Goal: Information Seeking & Learning: Check status

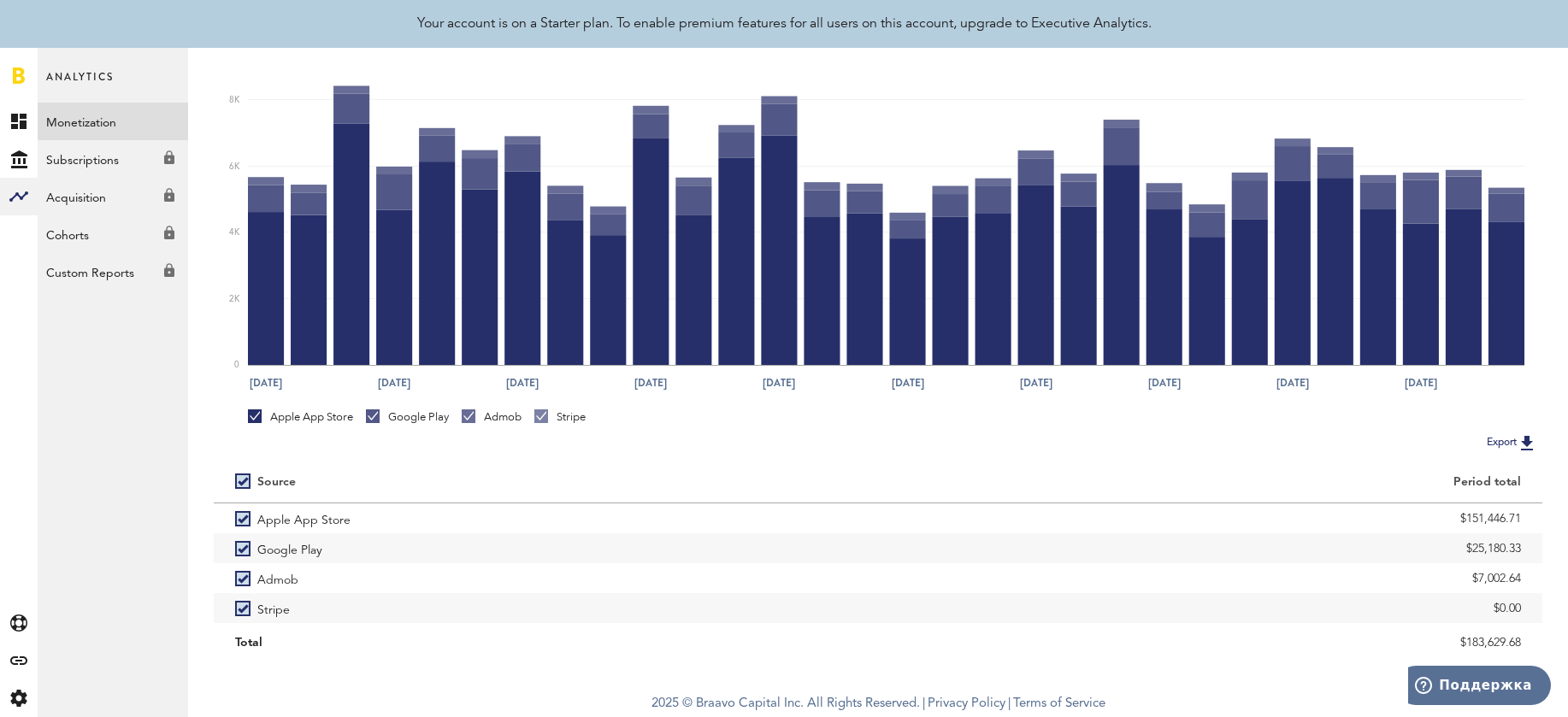
click at [100, 79] on span "Analytics" at bounding box center [80, 84] width 68 height 36
click at [18, 123] on rect at bounding box center [19, 122] width 21 height 21
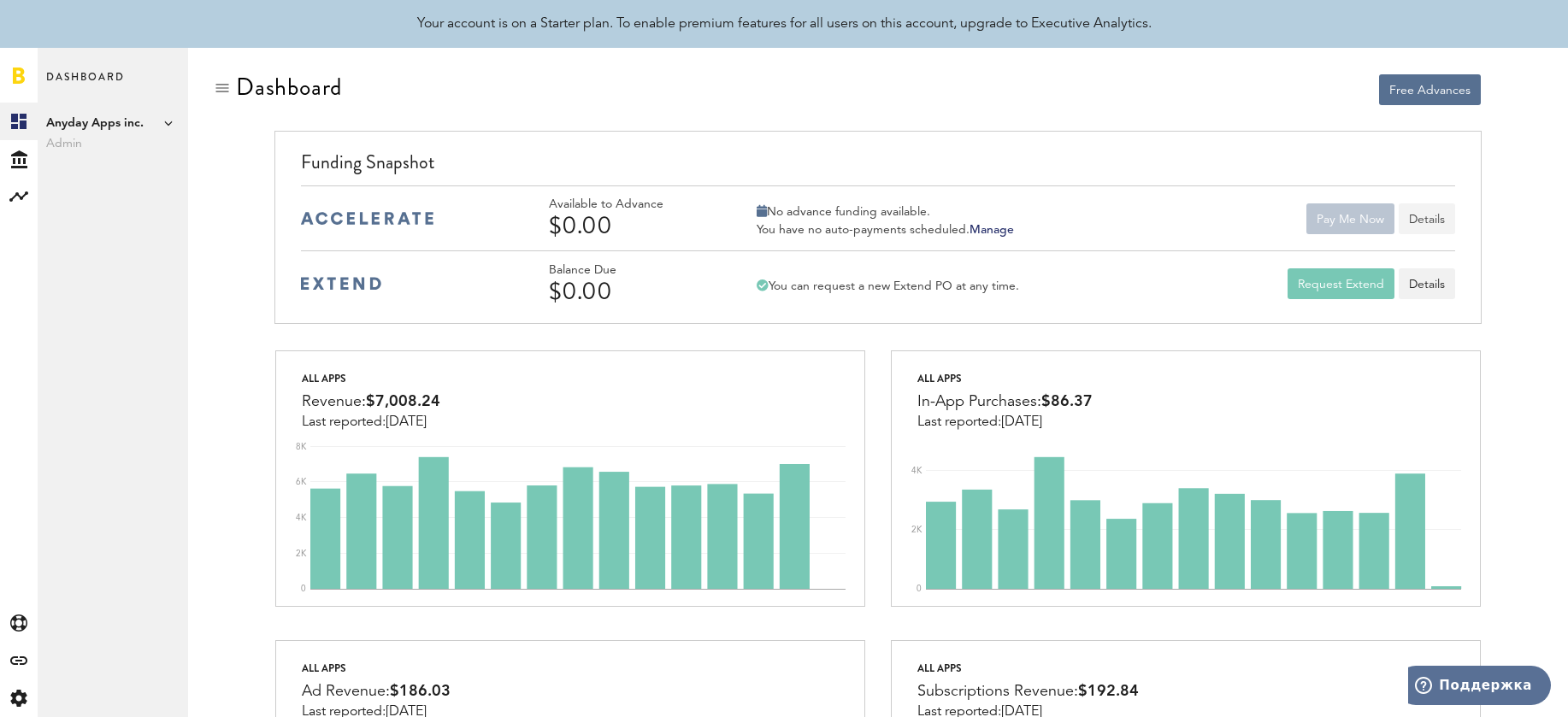
click at [1438, 219] on button "Details" at bounding box center [1427, 218] width 57 height 30
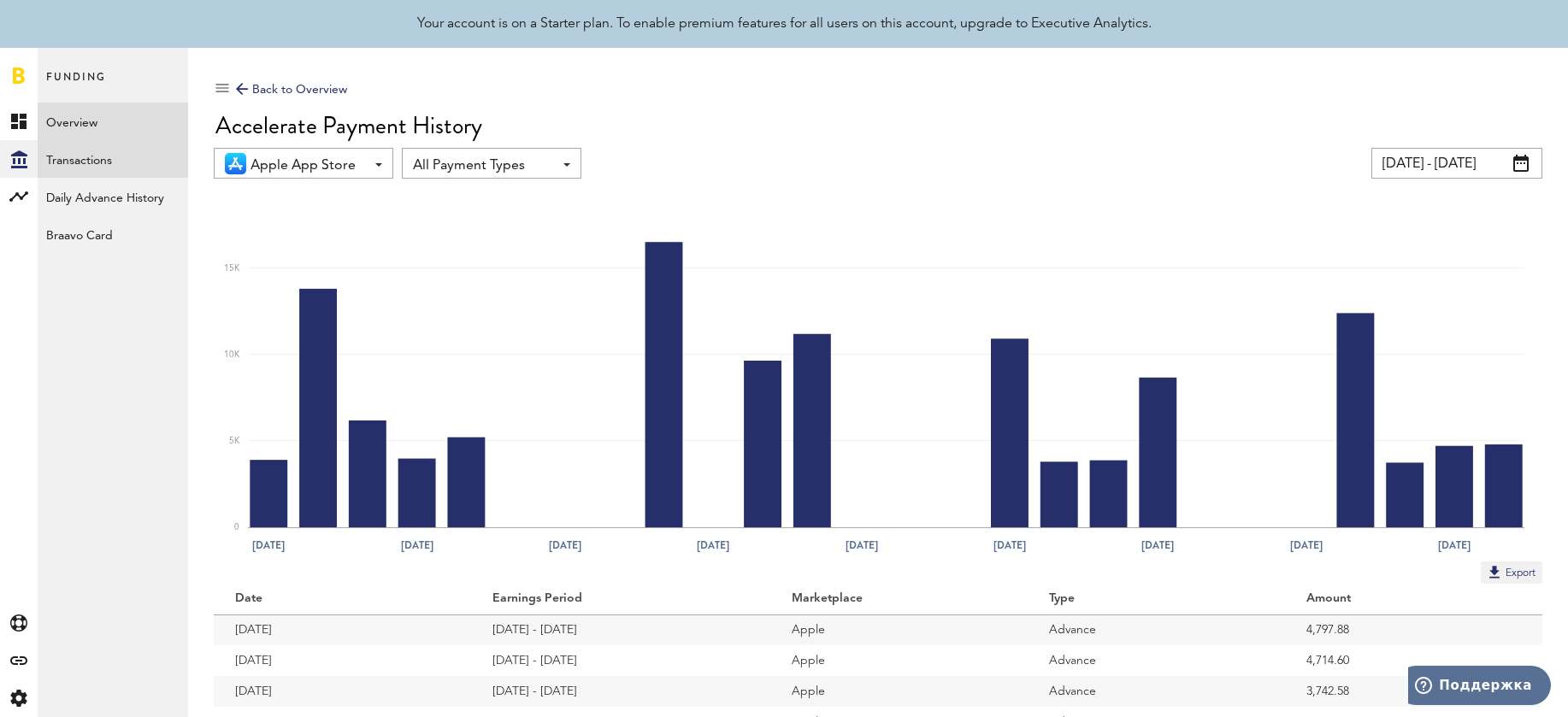
click at [92, 162] on link "Transactions" at bounding box center [112, 158] width 150 height 37
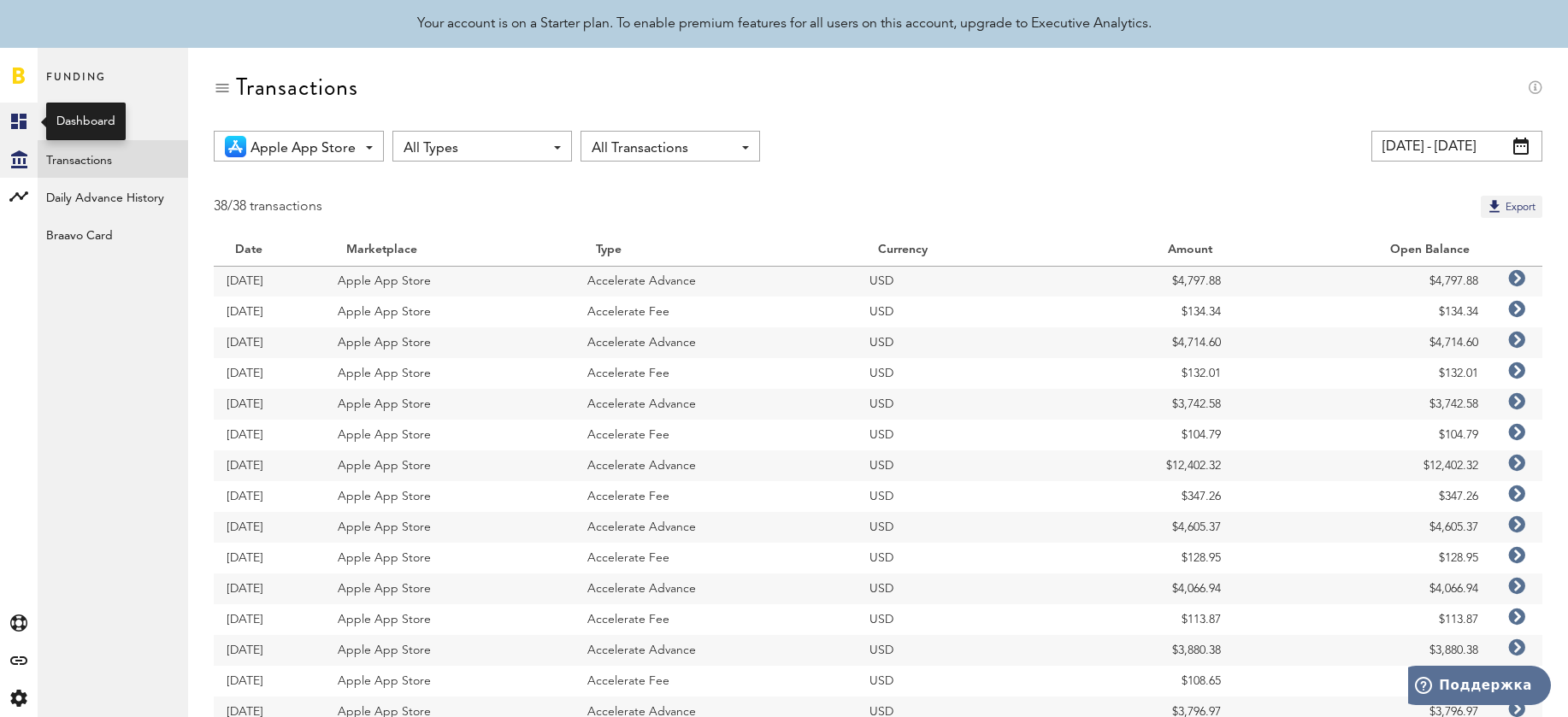
click at [11, 124] on icon at bounding box center [19, 122] width 16 height 16
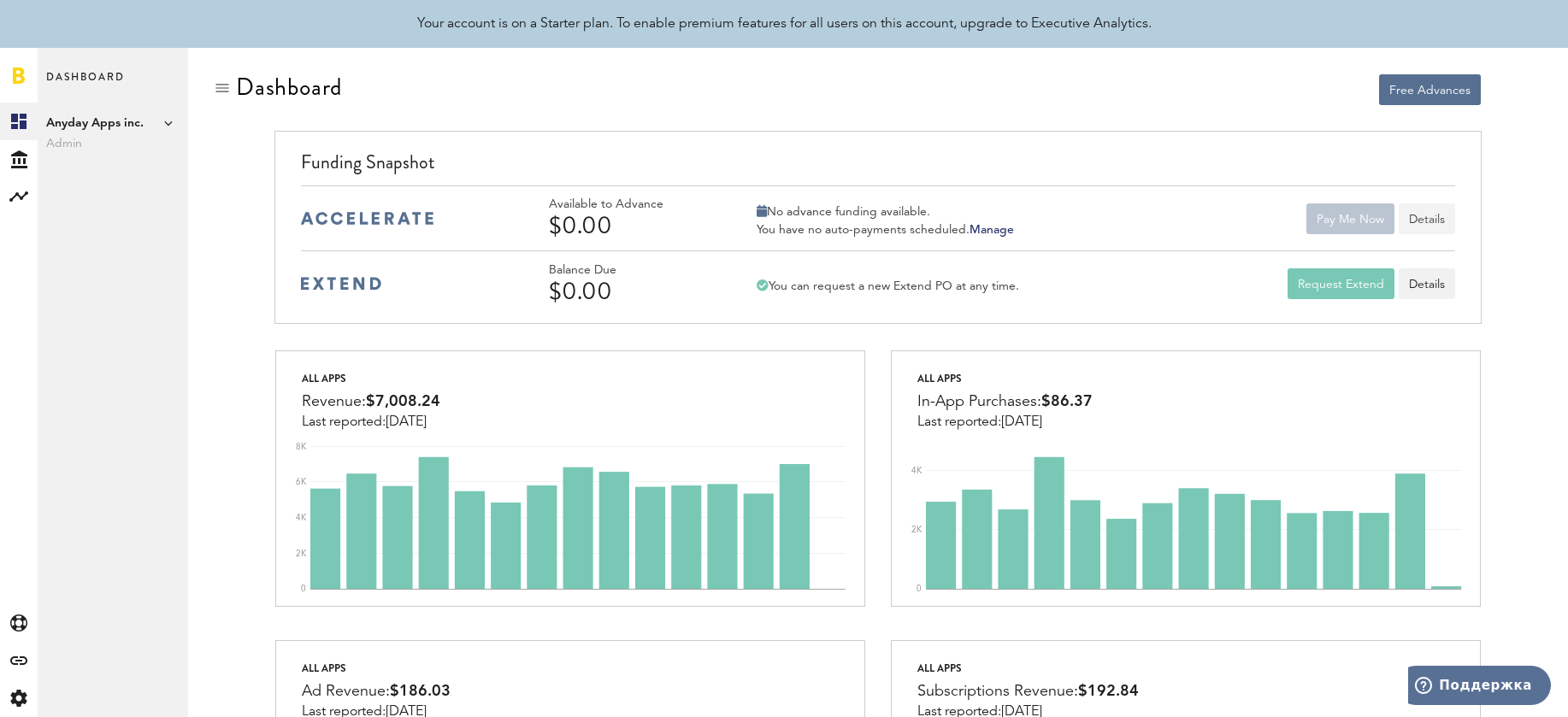
click at [1439, 226] on button "Details" at bounding box center [1427, 218] width 57 height 30
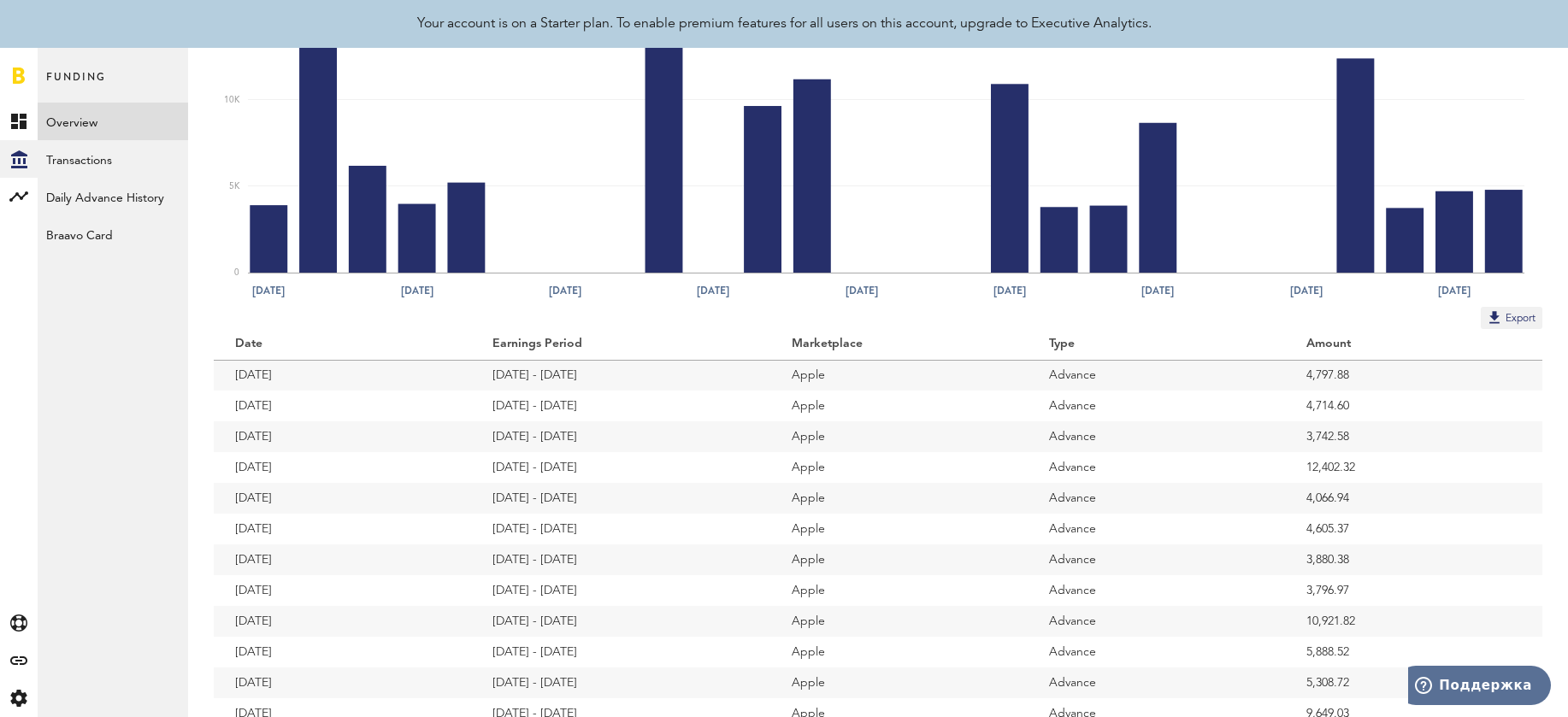
scroll to position [309, 0]
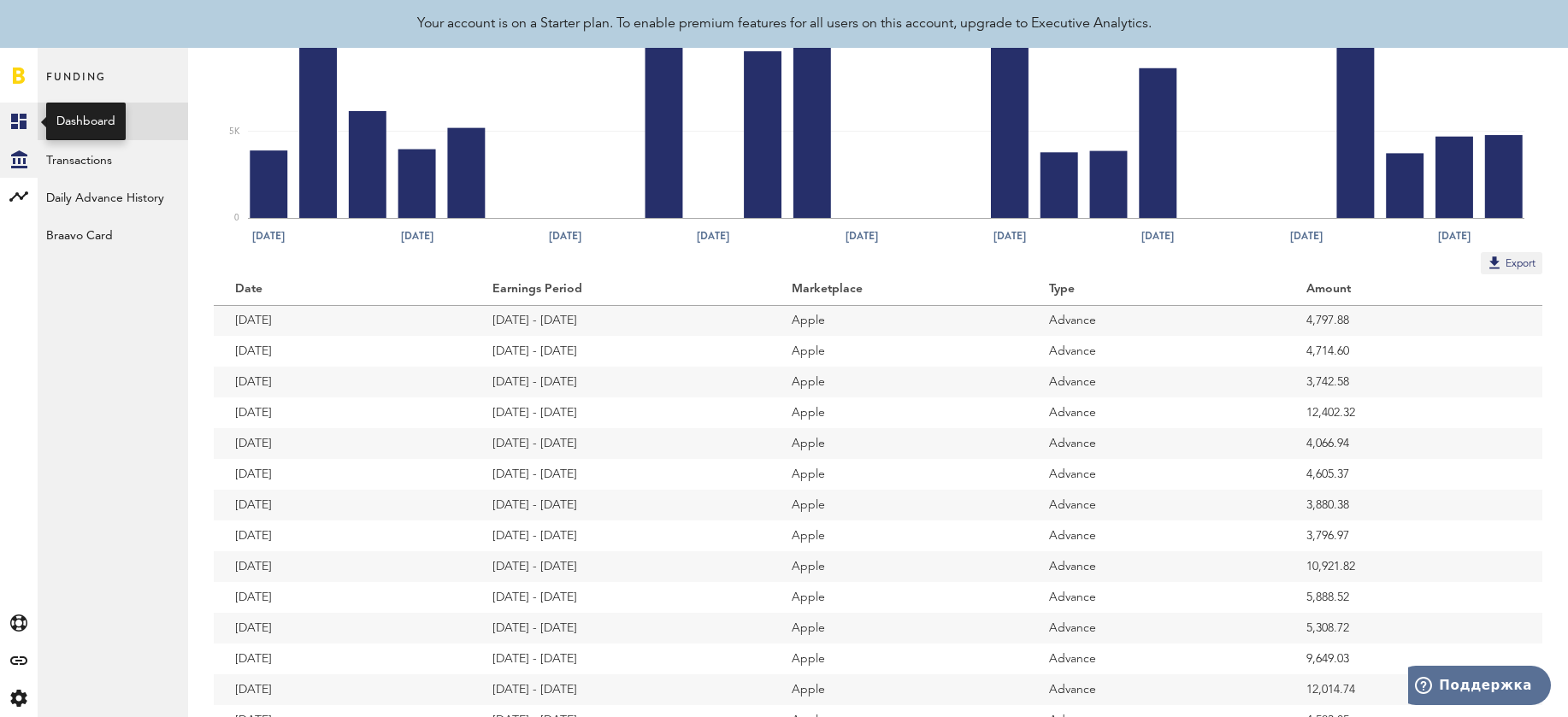
click at [23, 125] on icon at bounding box center [19, 122] width 16 height 16
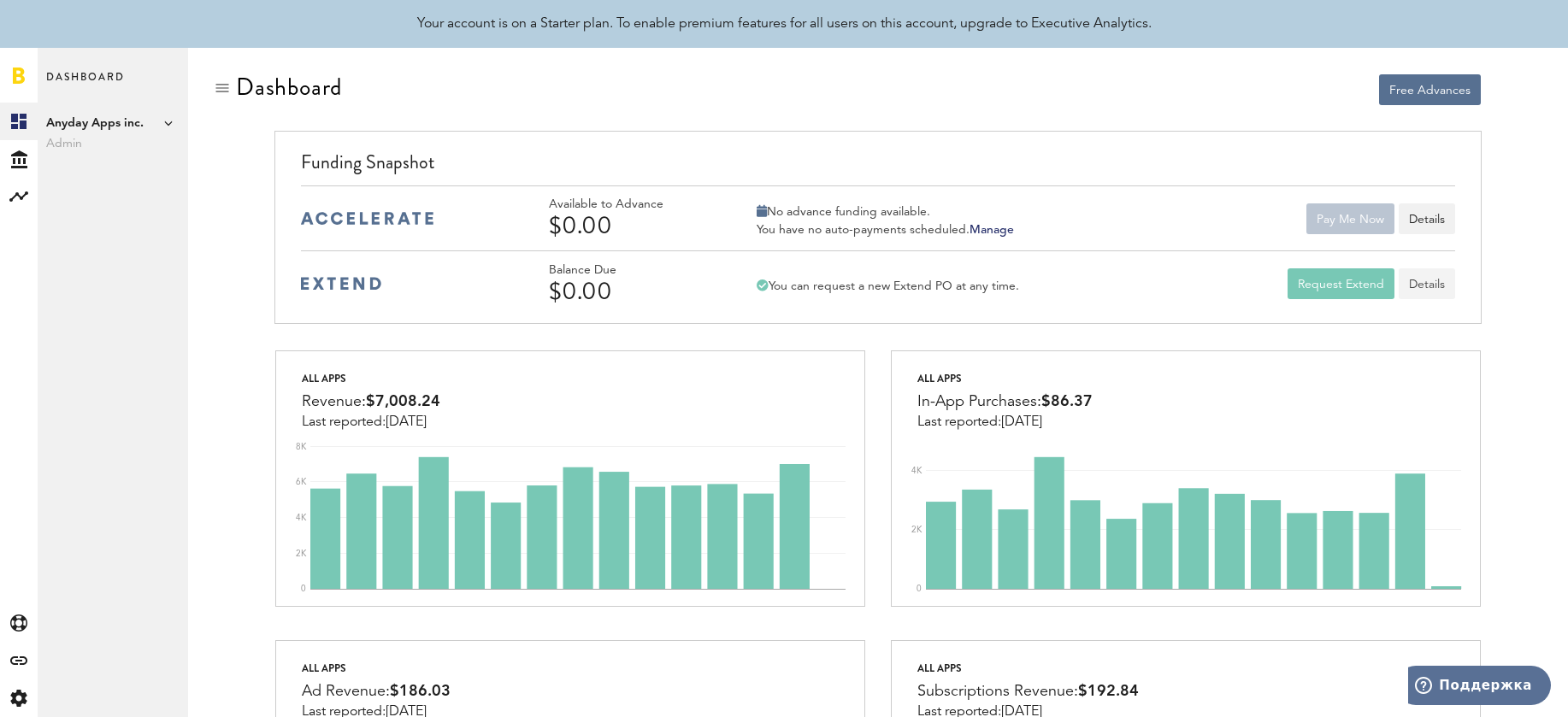
click at [1433, 290] on link "Details" at bounding box center [1427, 283] width 57 height 30
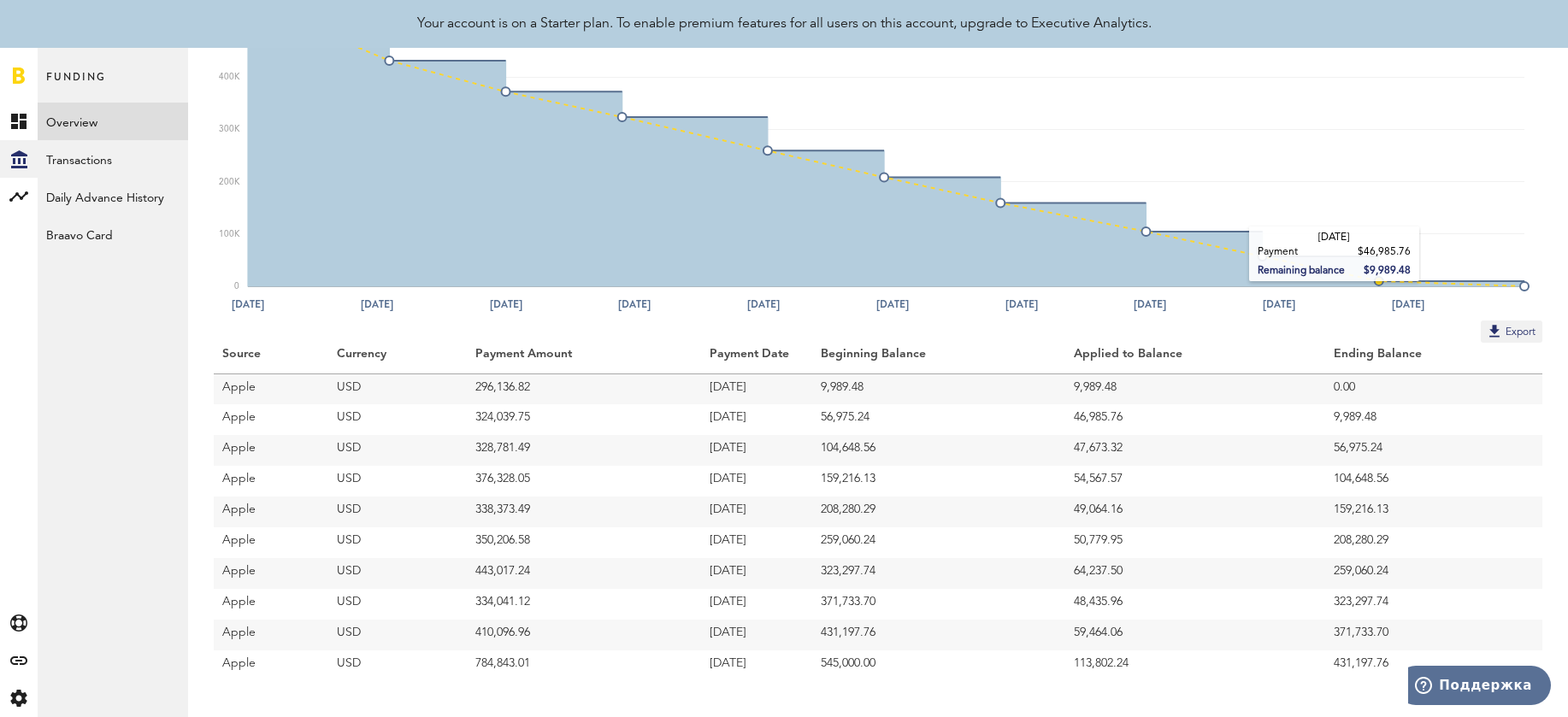
scroll to position [231, 0]
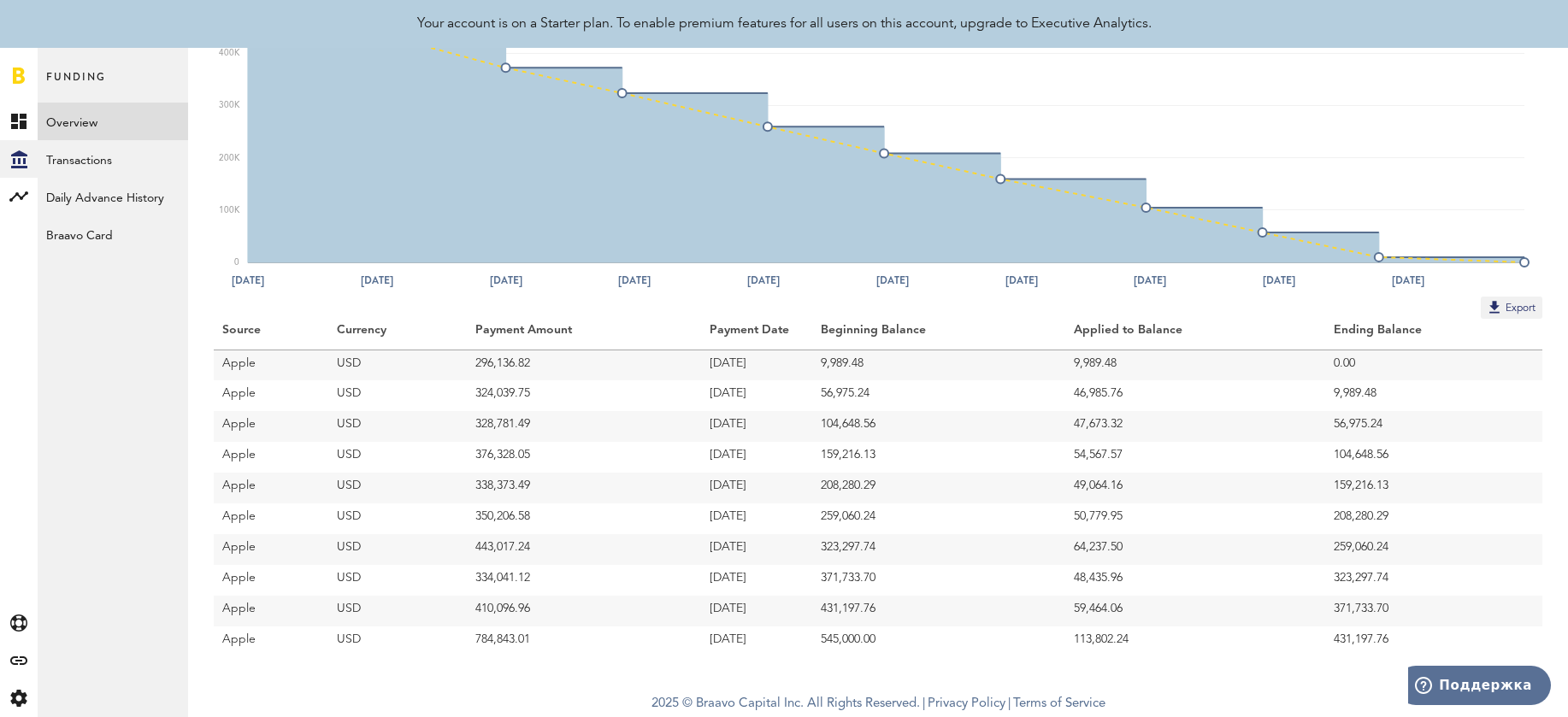
click at [85, 80] on span "Funding" at bounding box center [76, 84] width 60 height 36
click at [77, 126] on link "Overview" at bounding box center [112, 121] width 150 height 37
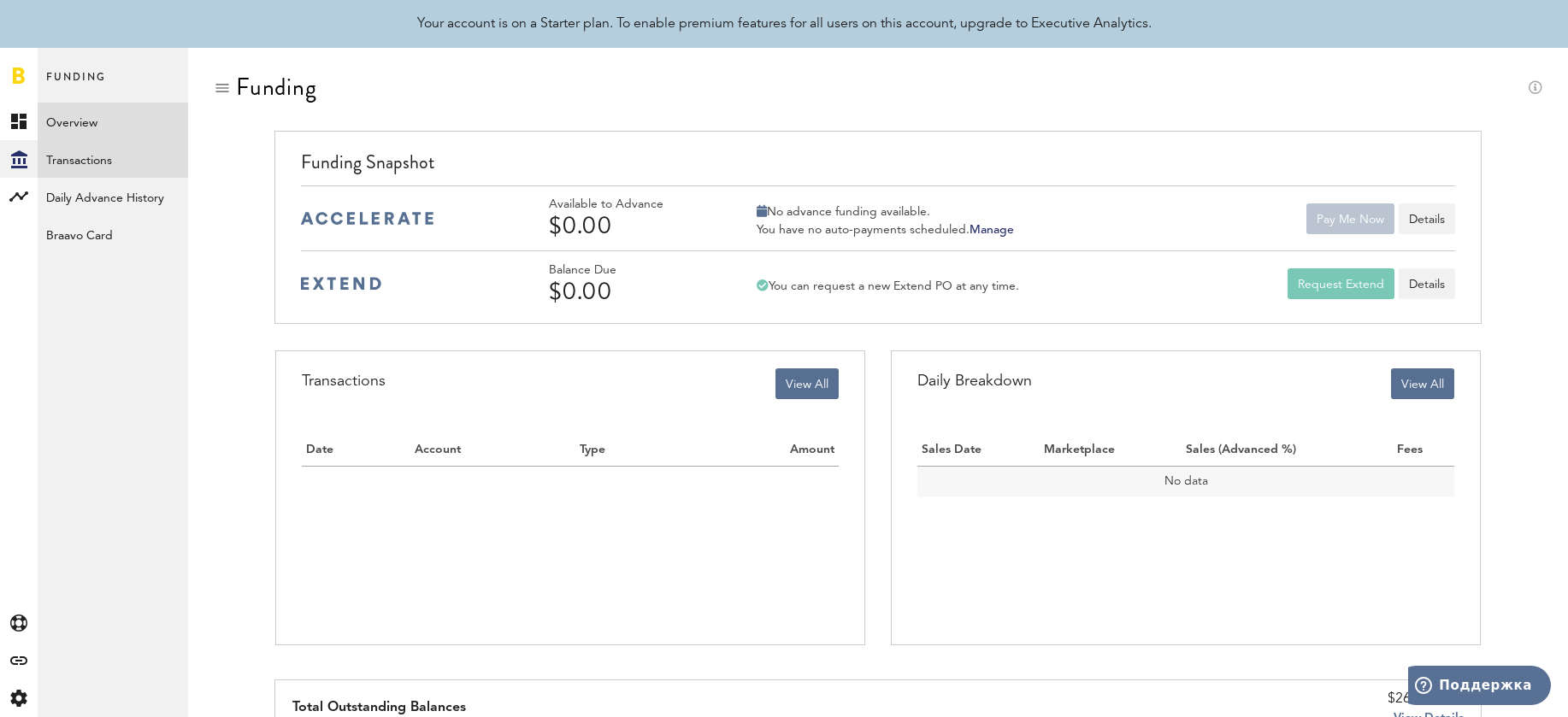
click at [77, 165] on link "Transactions" at bounding box center [112, 158] width 150 height 37
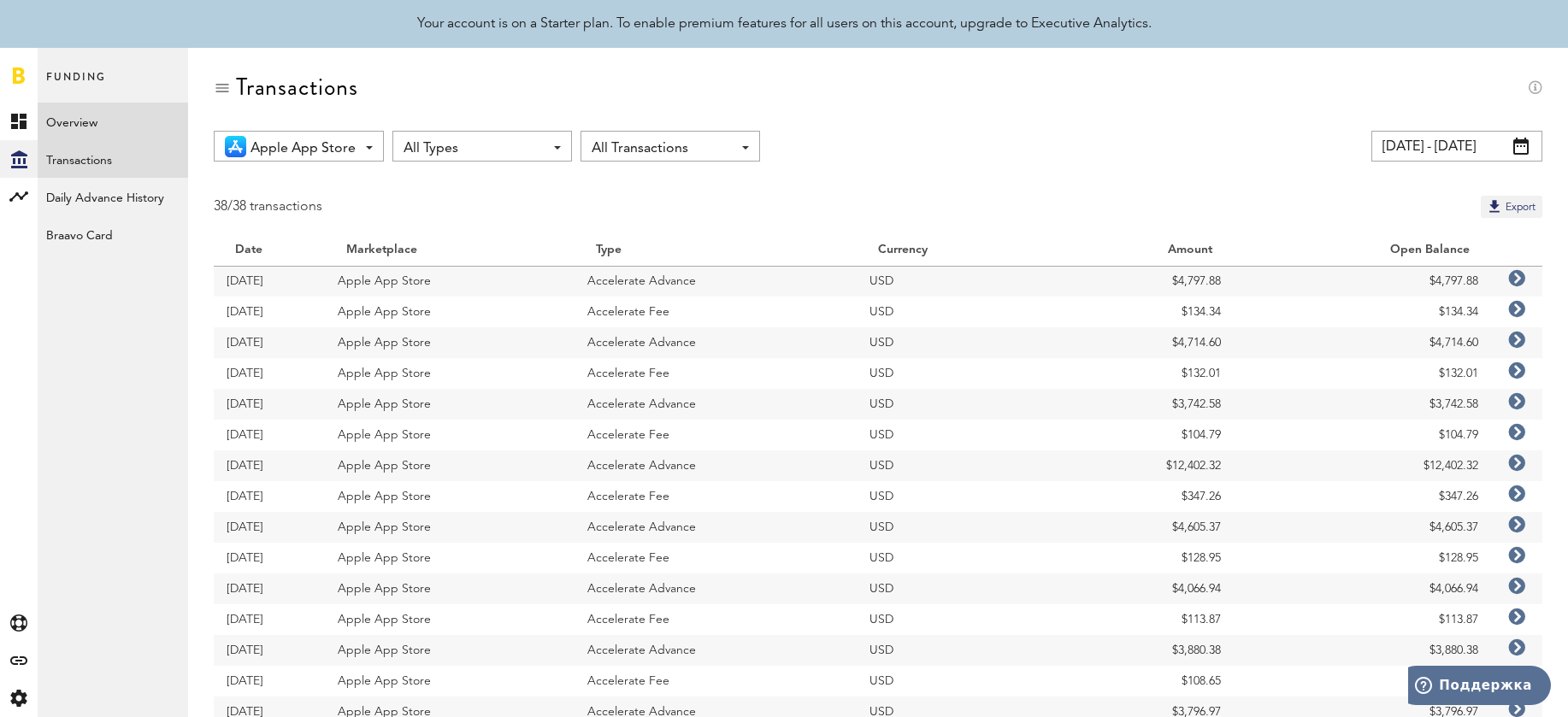
click at [99, 123] on link "Overview" at bounding box center [112, 121] width 150 height 37
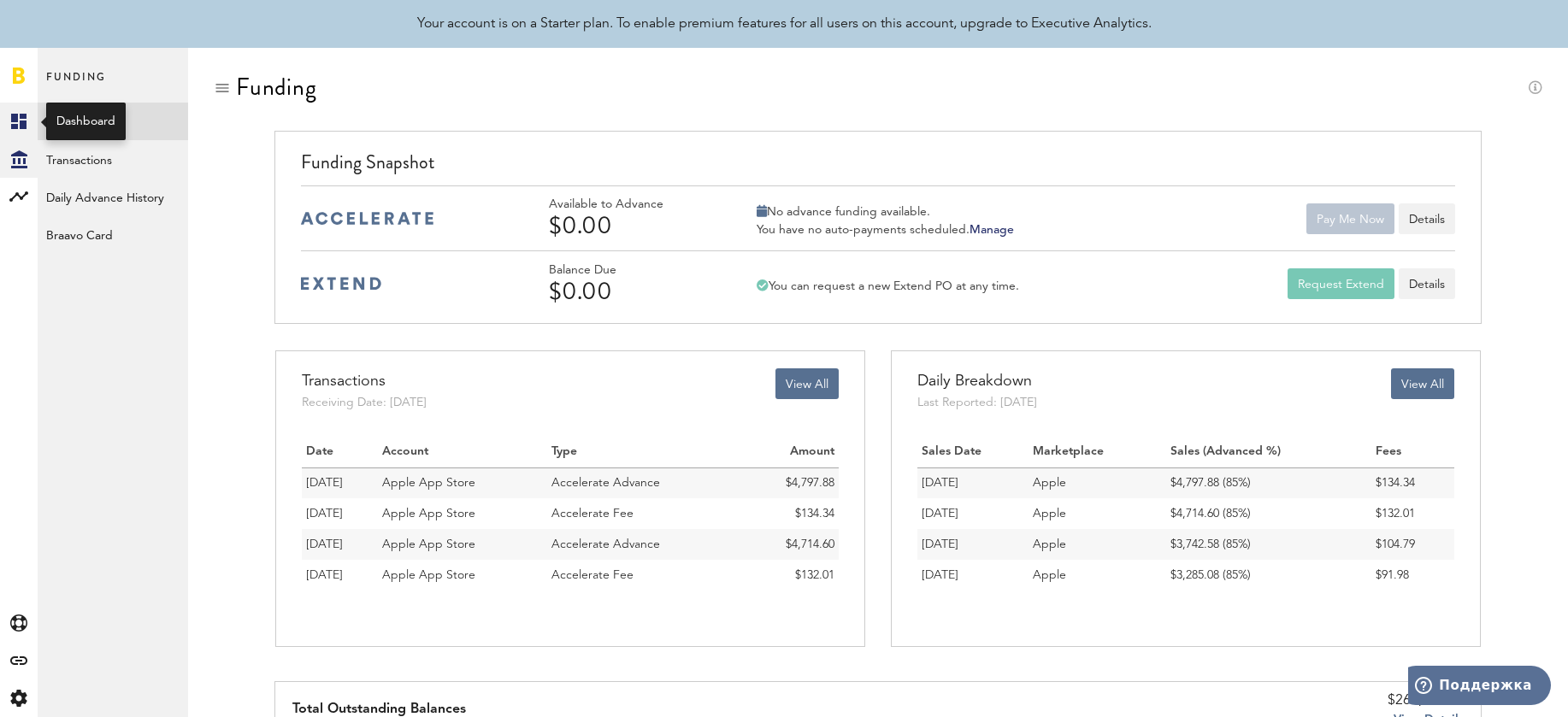
click at [12, 123] on rect at bounding box center [19, 122] width 21 height 21
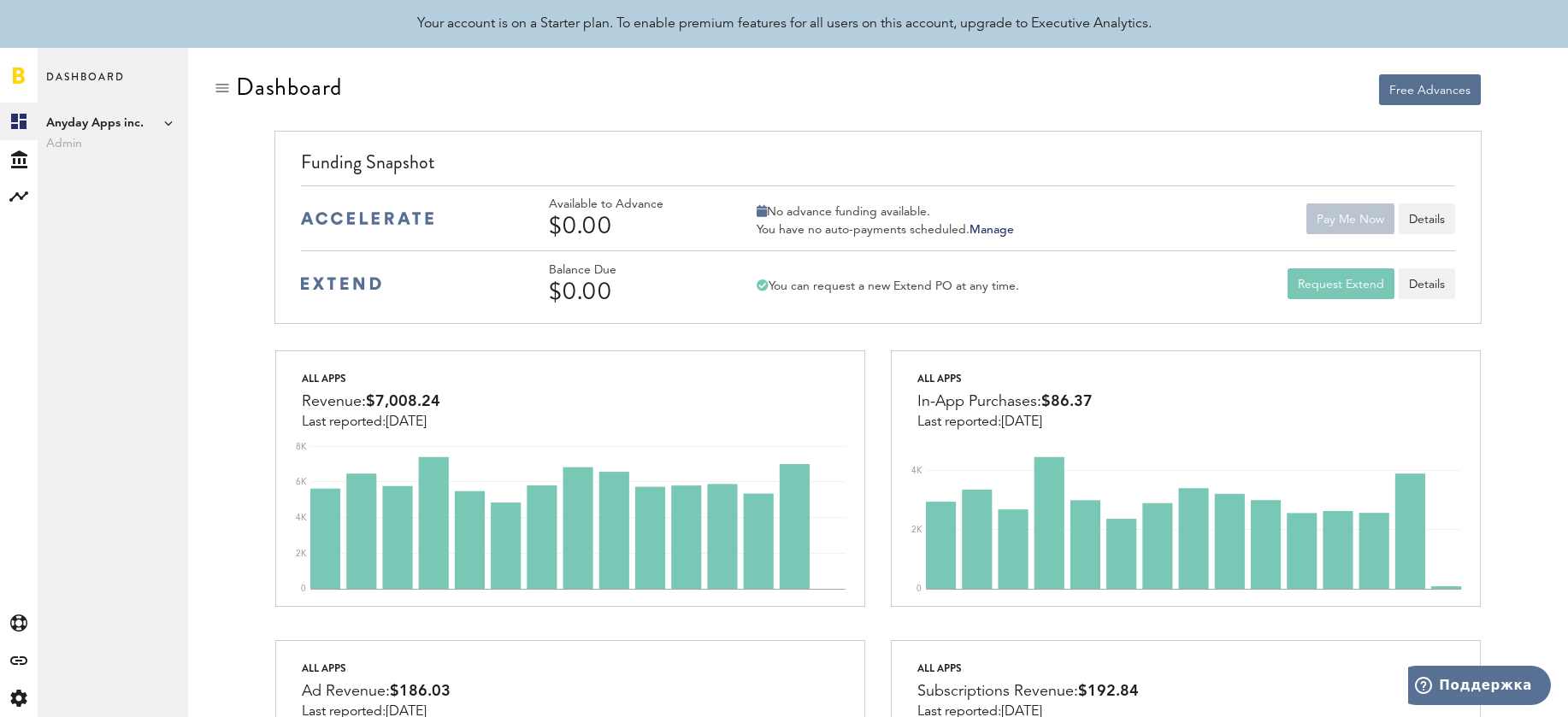
click at [110, 115] on span "Anyday Apps inc." at bounding box center [112, 123] width 133 height 21
click at [26, 116] on icon at bounding box center [19, 122] width 16 height 16
click at [86, 133] on span "Admin" at bounding box center [112, 143] width 133 height 21
click at [13, 123] on rect at bounding box center [19, 122] width 21 height 21
click at [20, 152] on icon at bounding box center [19, 159] width 17 height 18
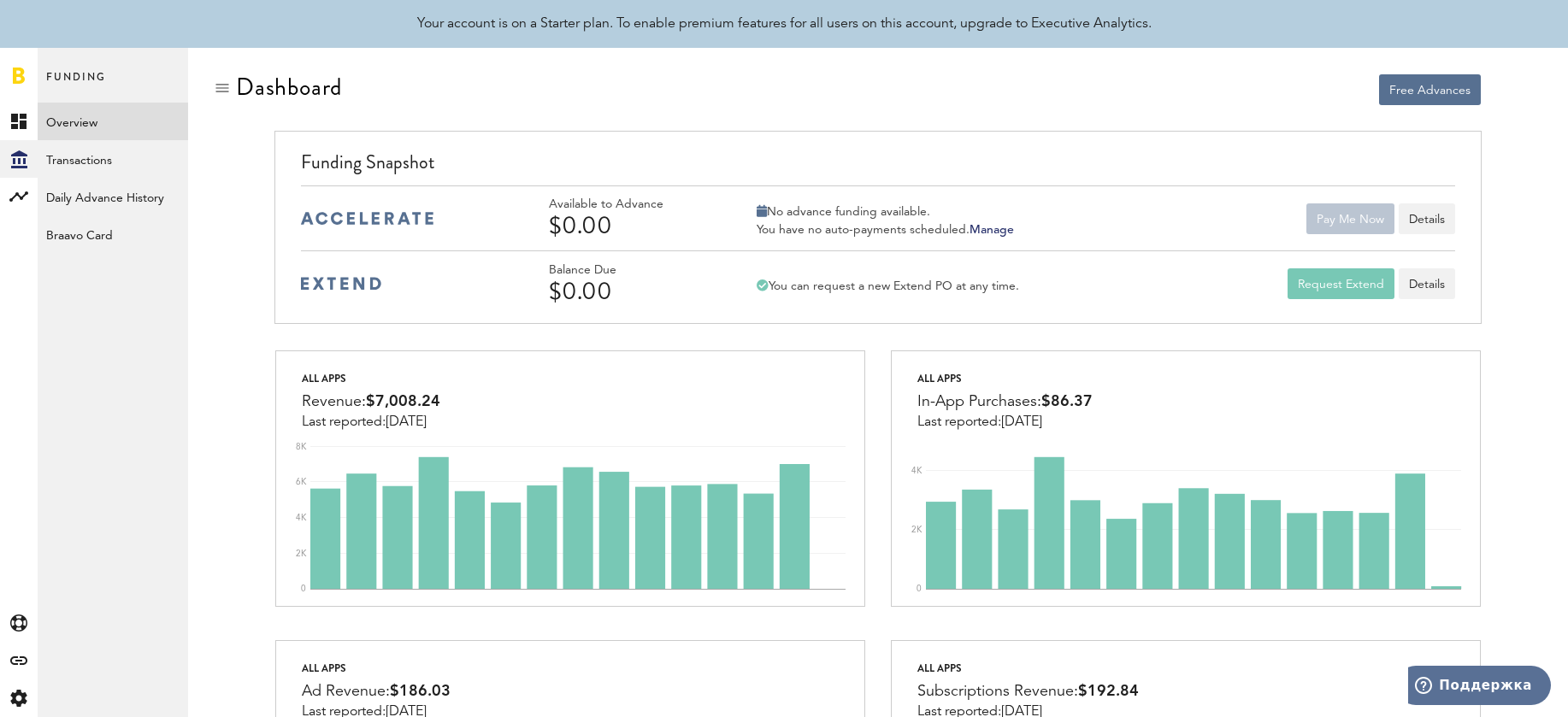
click at [119, 127] on link "Overview" at bounding box center [112, 121] width 150 height 37
